Goal: Use online tool/utility: Utilize a website feature to perform a specific function

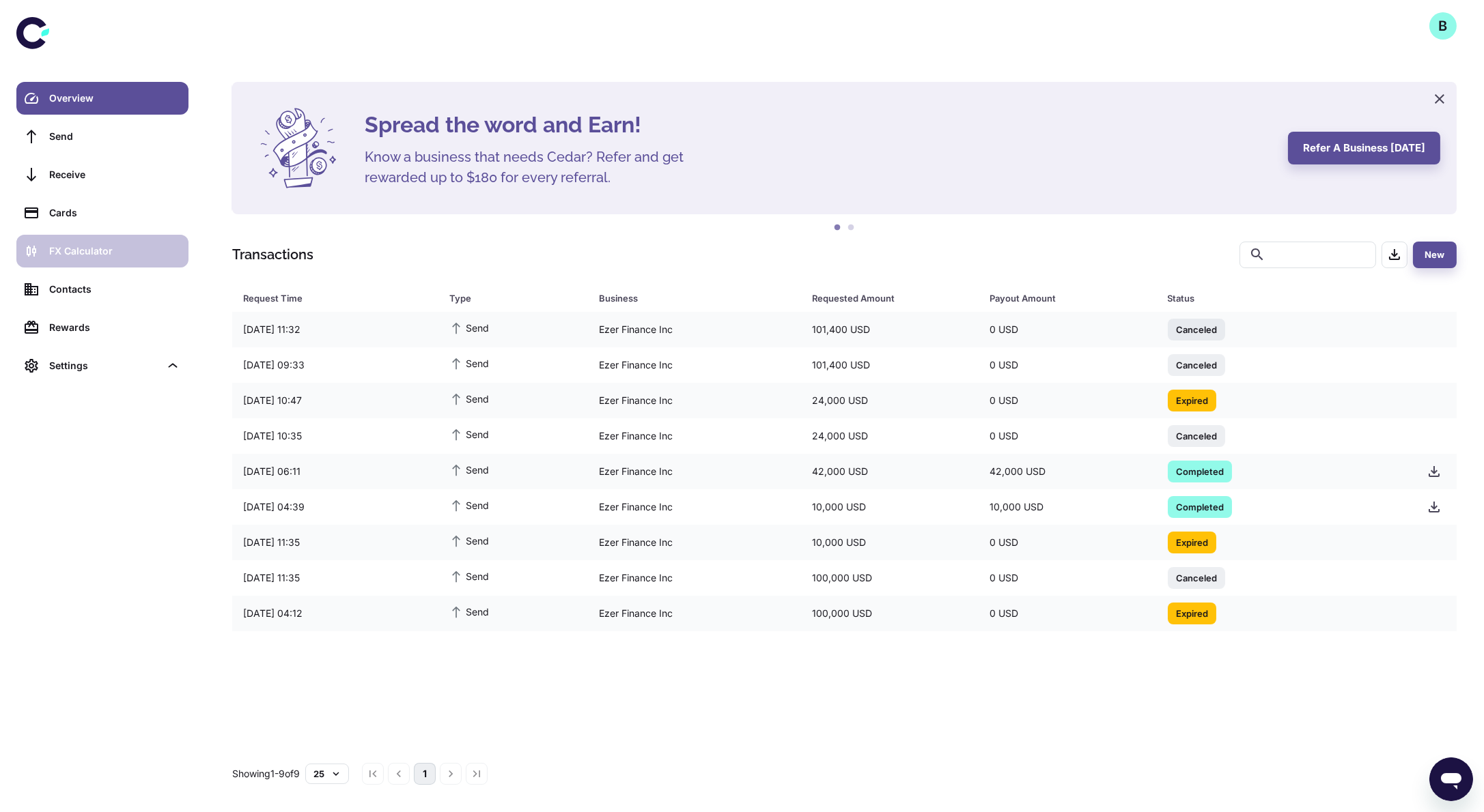
click at [112, 244] on div "FX Calculator" at bounding box center [114, 251] width 131 height 15
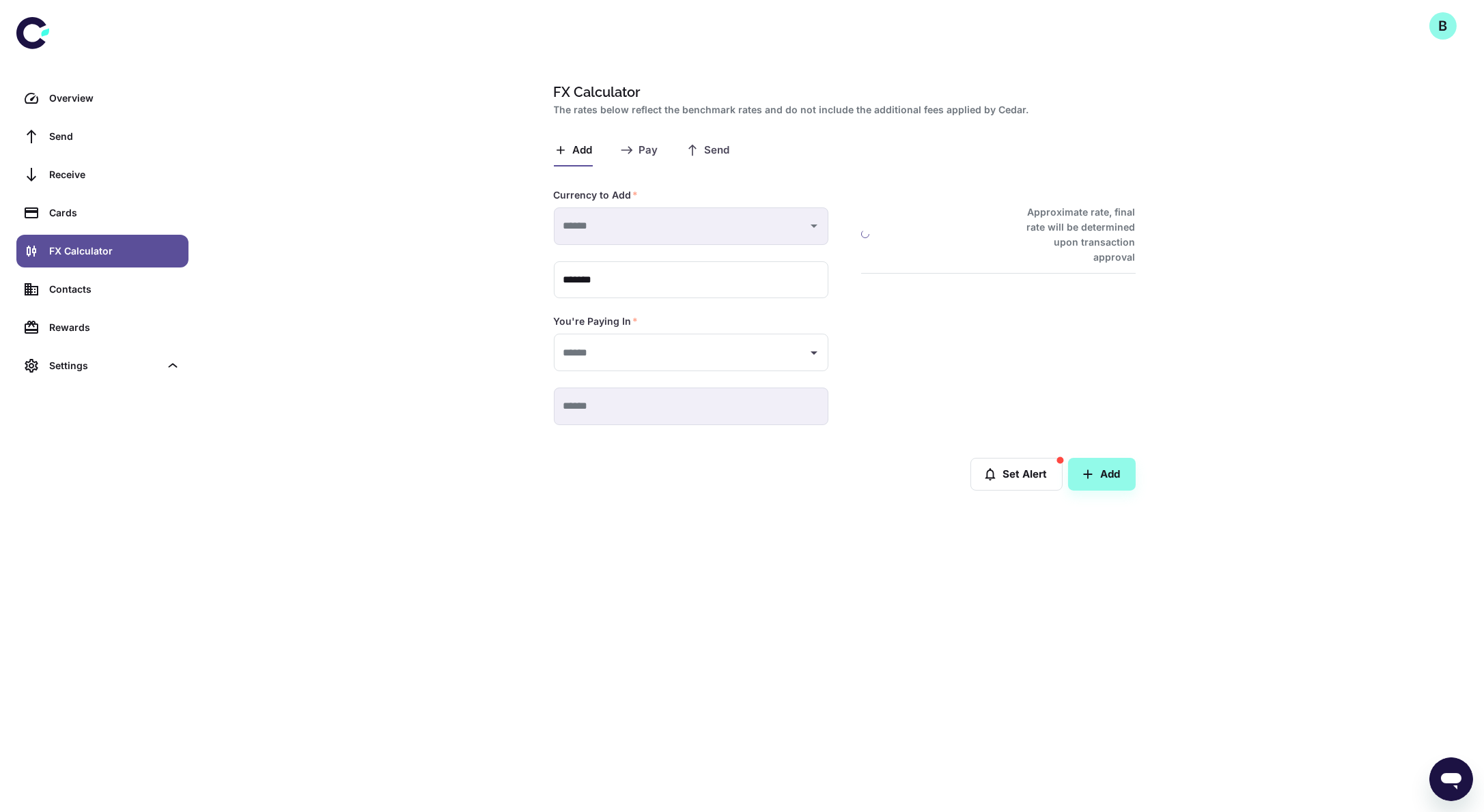
type input "**********"
